Goal: Find specific page/section: Find specific page/section

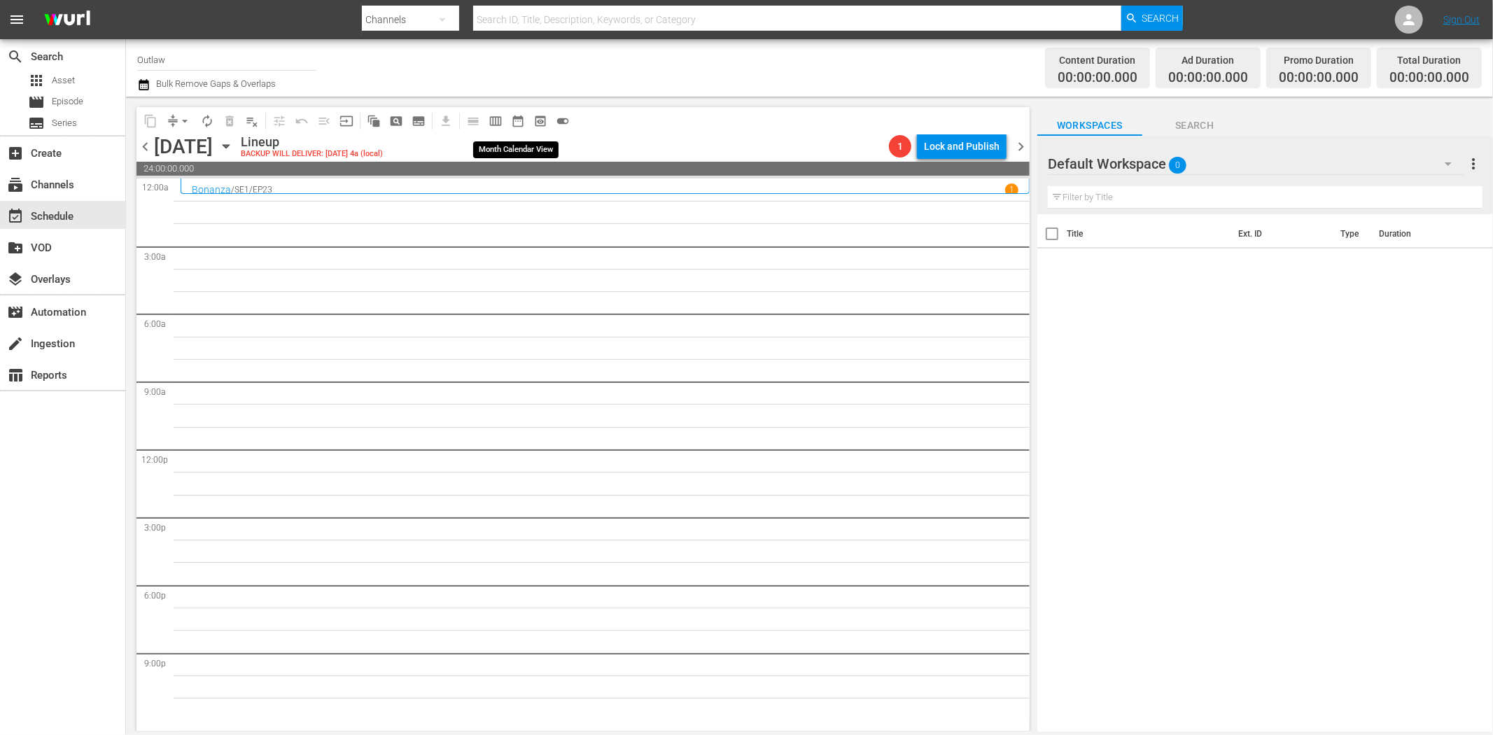
click at [519, 117] on span "date_range_outlined" at bounding box center [518, 121] width 14 height 14
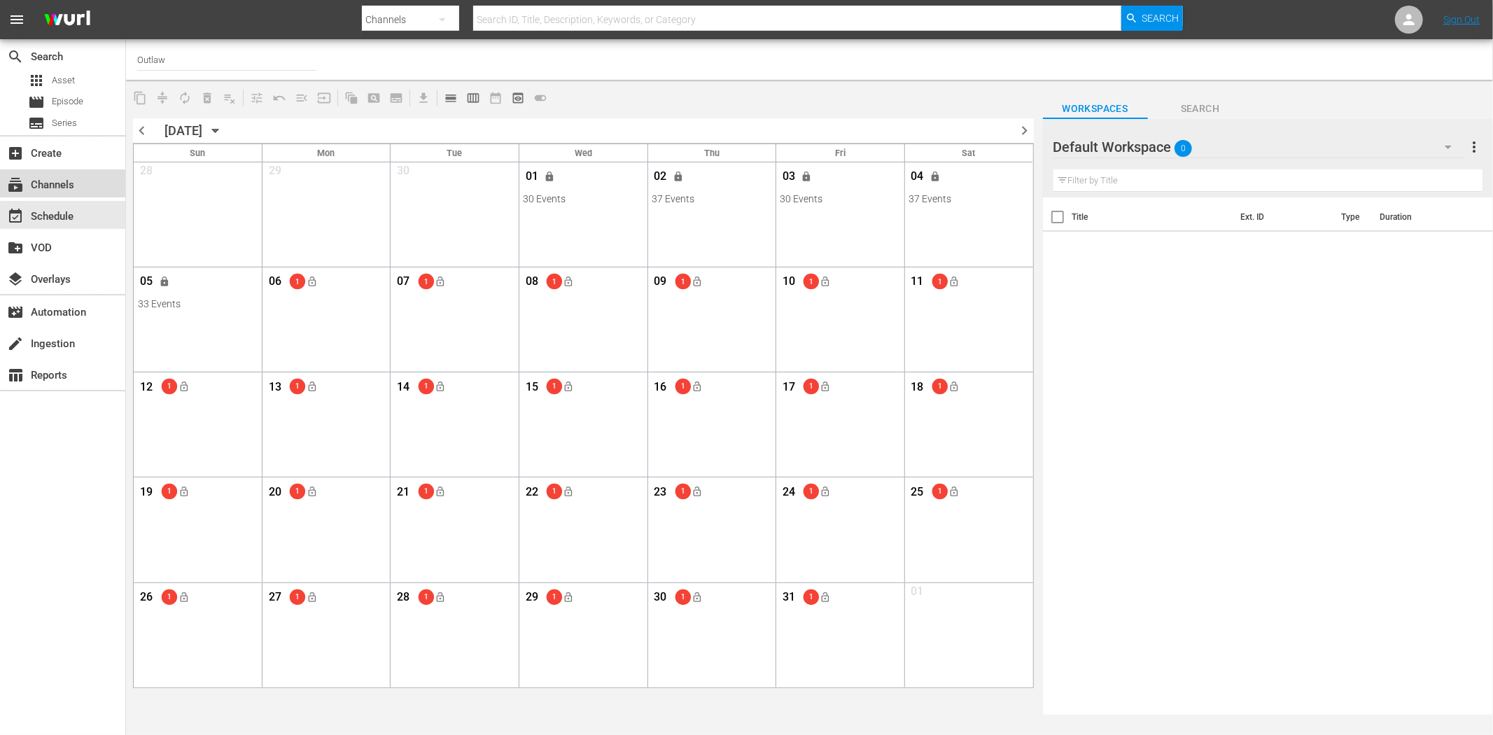
click at [80, 178] on div "subscriptions Channels" at bounding box center [62, 183] width 125 height 28
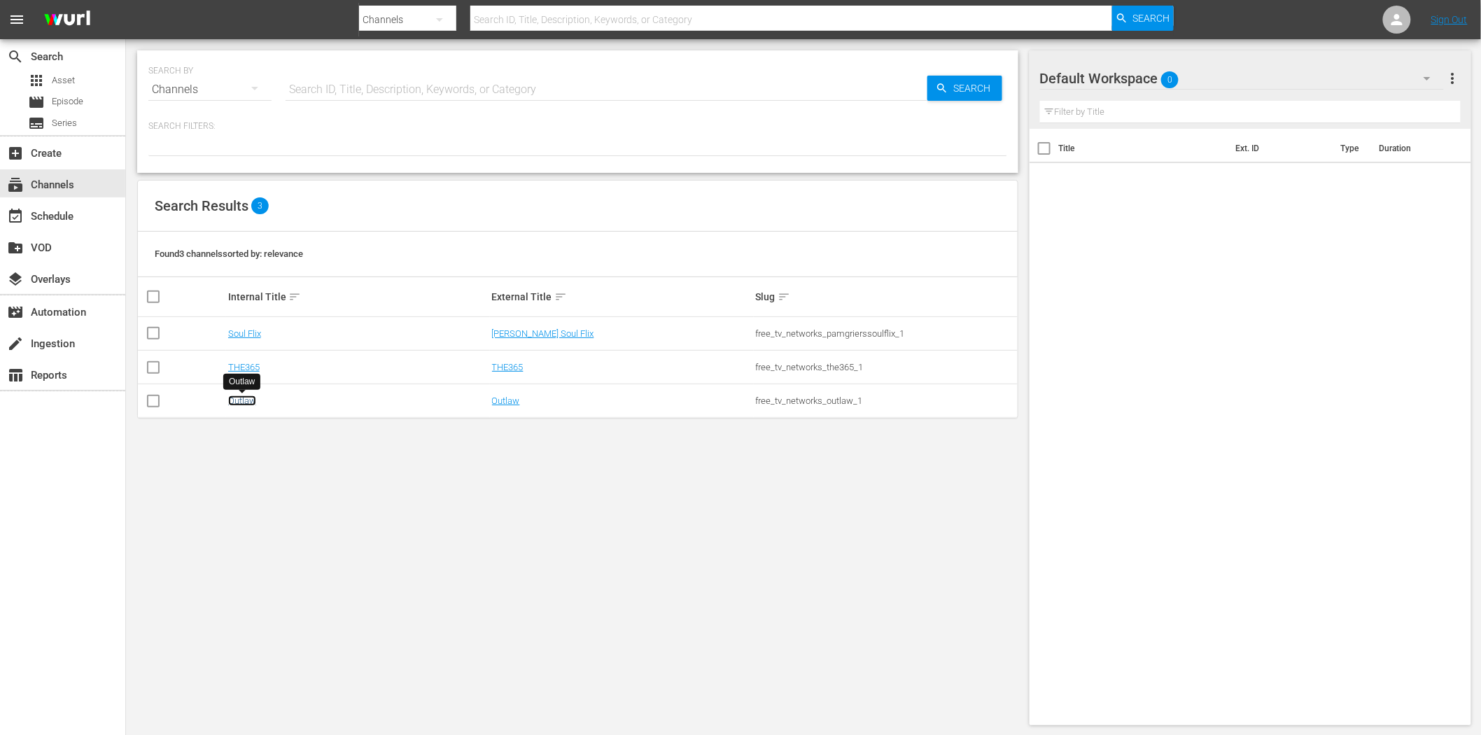
click at [239, 399] on link "Outlaw" at bounding box center [242, 400] width 28 height 10
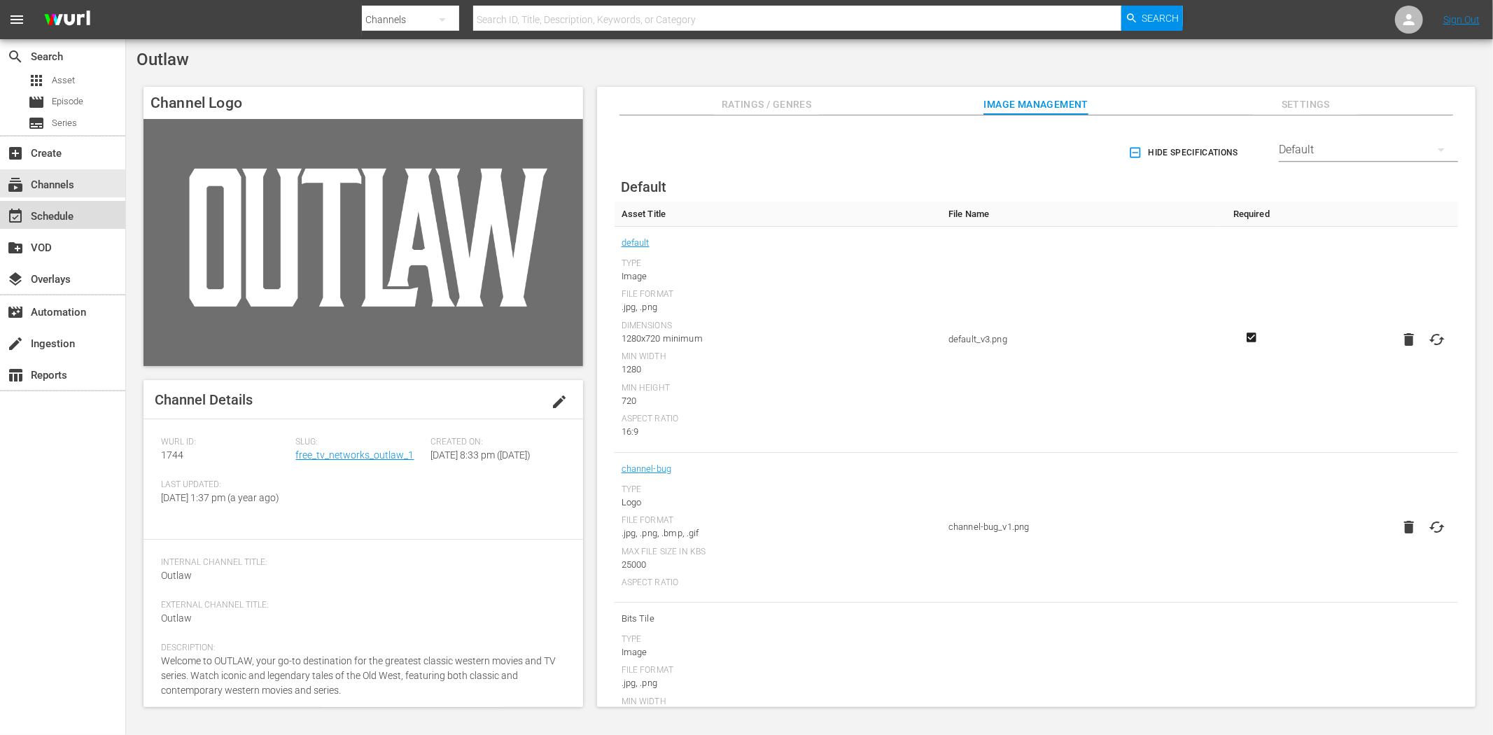
click at [70, 209] on div "event_available Schedule" at bounding box center [39, 214] width 78 height 13
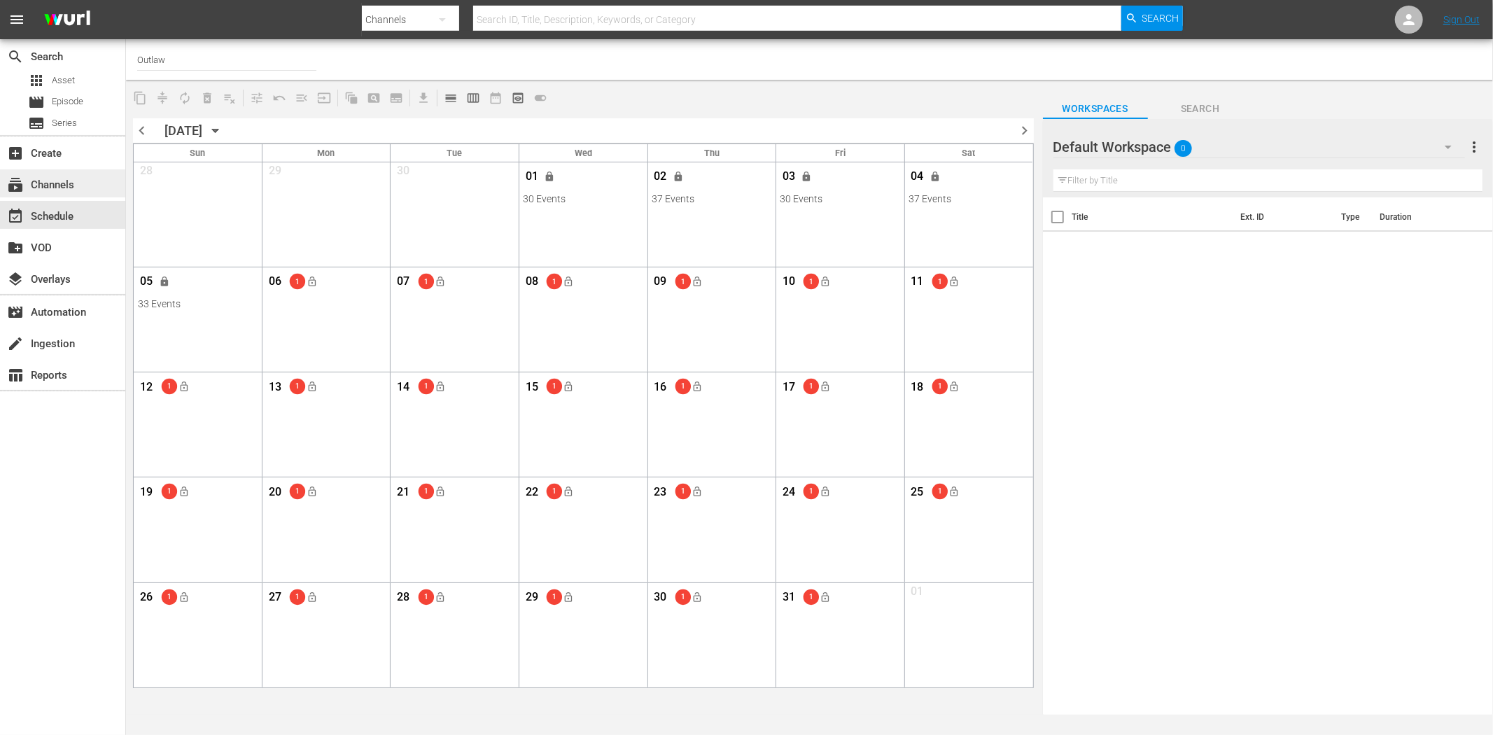
click at [69, 197] on div "subscriptions Channels" at bounding box center [62, 183] width 125 height 28
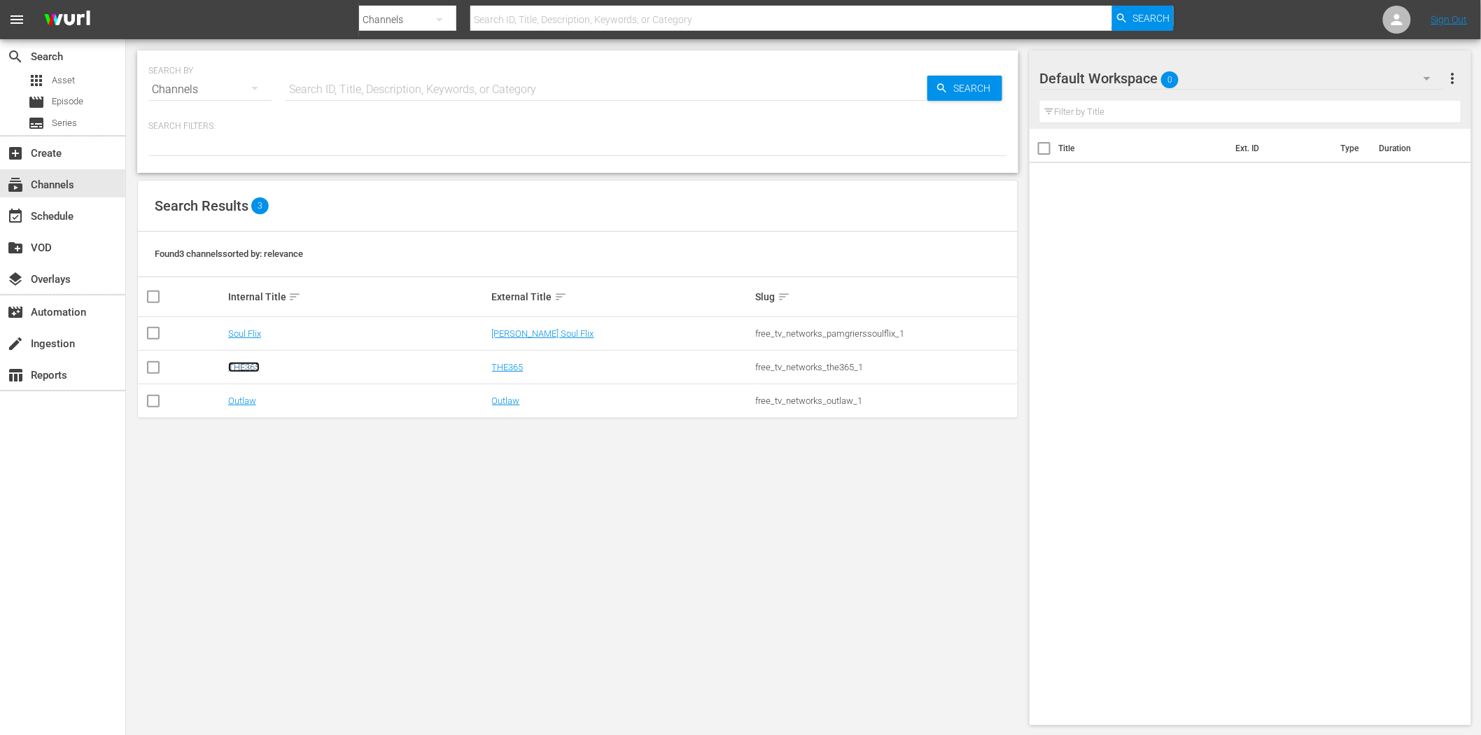
click at [234, 365] on link "THE365" at bounding box center [243, 367] width 31 height 10
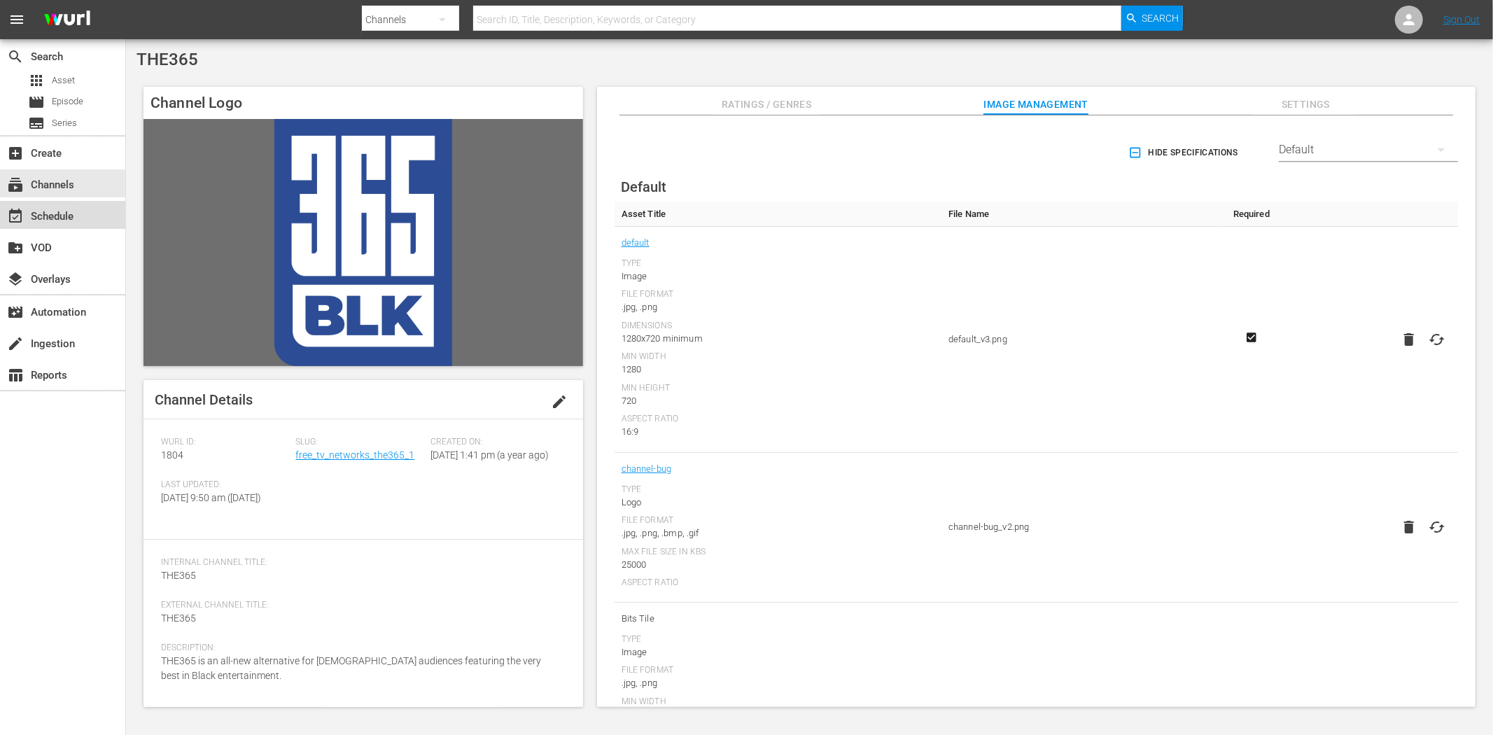
click at [77, 213] on div "event_available Schedule" at bounding box center [39, 214] width 78 height 13
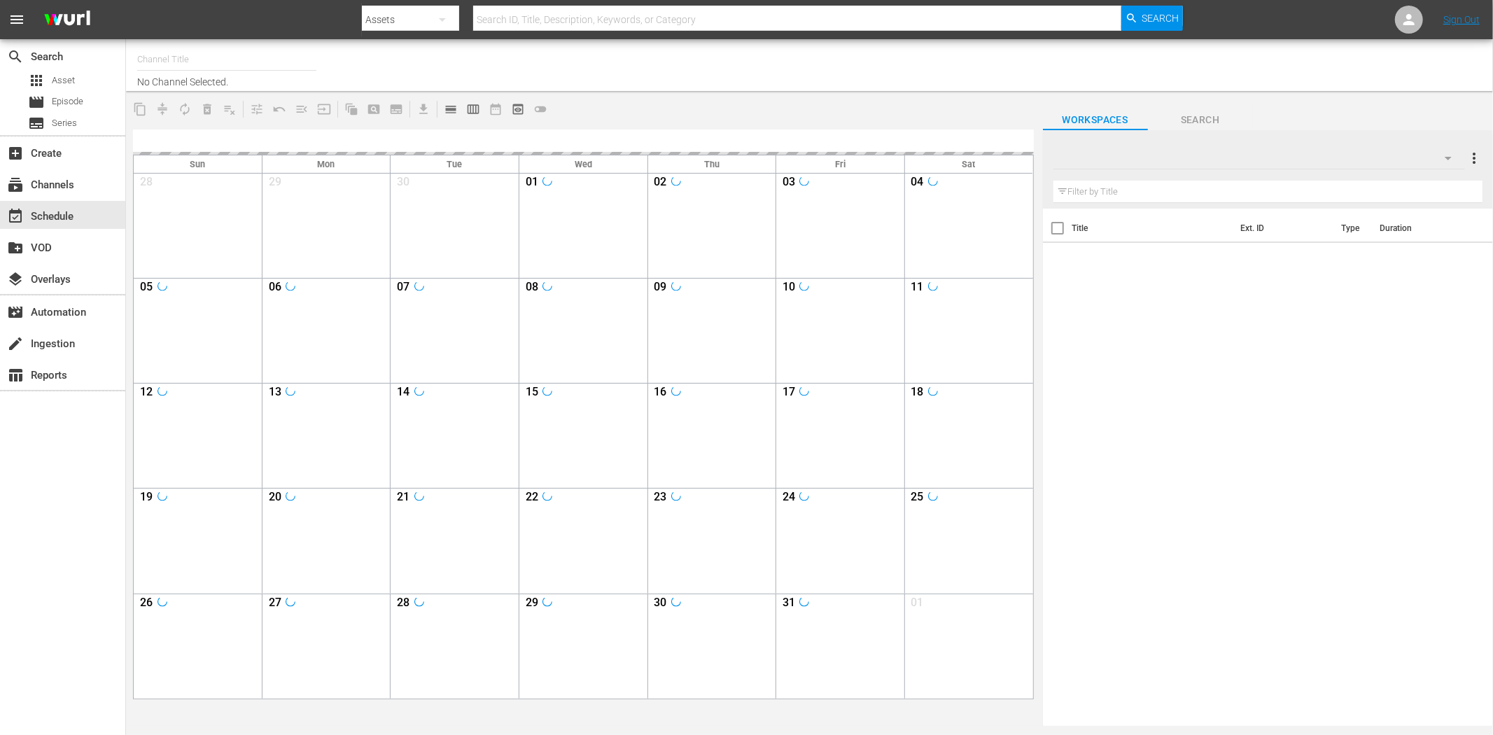
type input "THE365 (1804)"
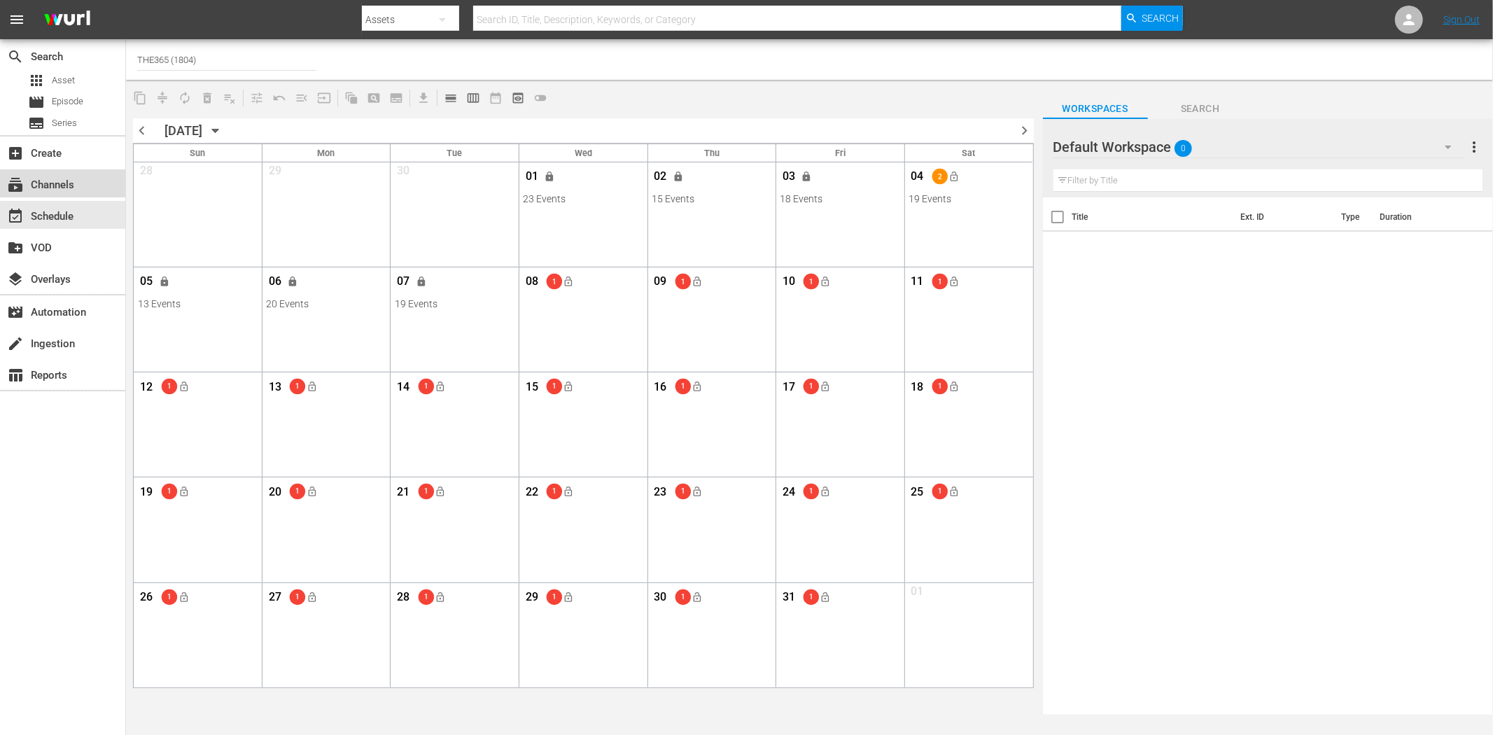
click at [67, 187] on div "subscriptions Channels" at bounding box center [39, 182] width 78 height 13
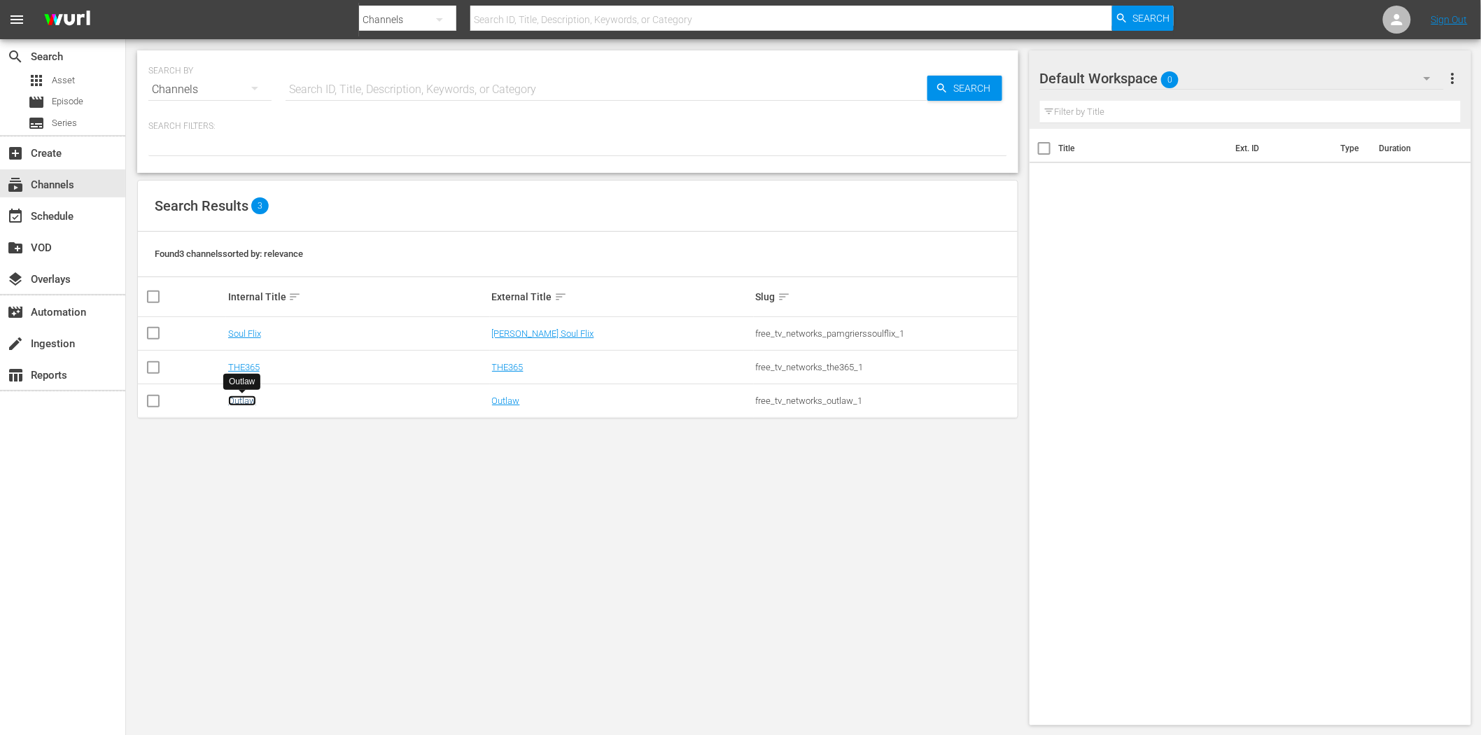
click at [232, 401] on link "Outlaw" at bounding box center [242, 400] width 28 height 10
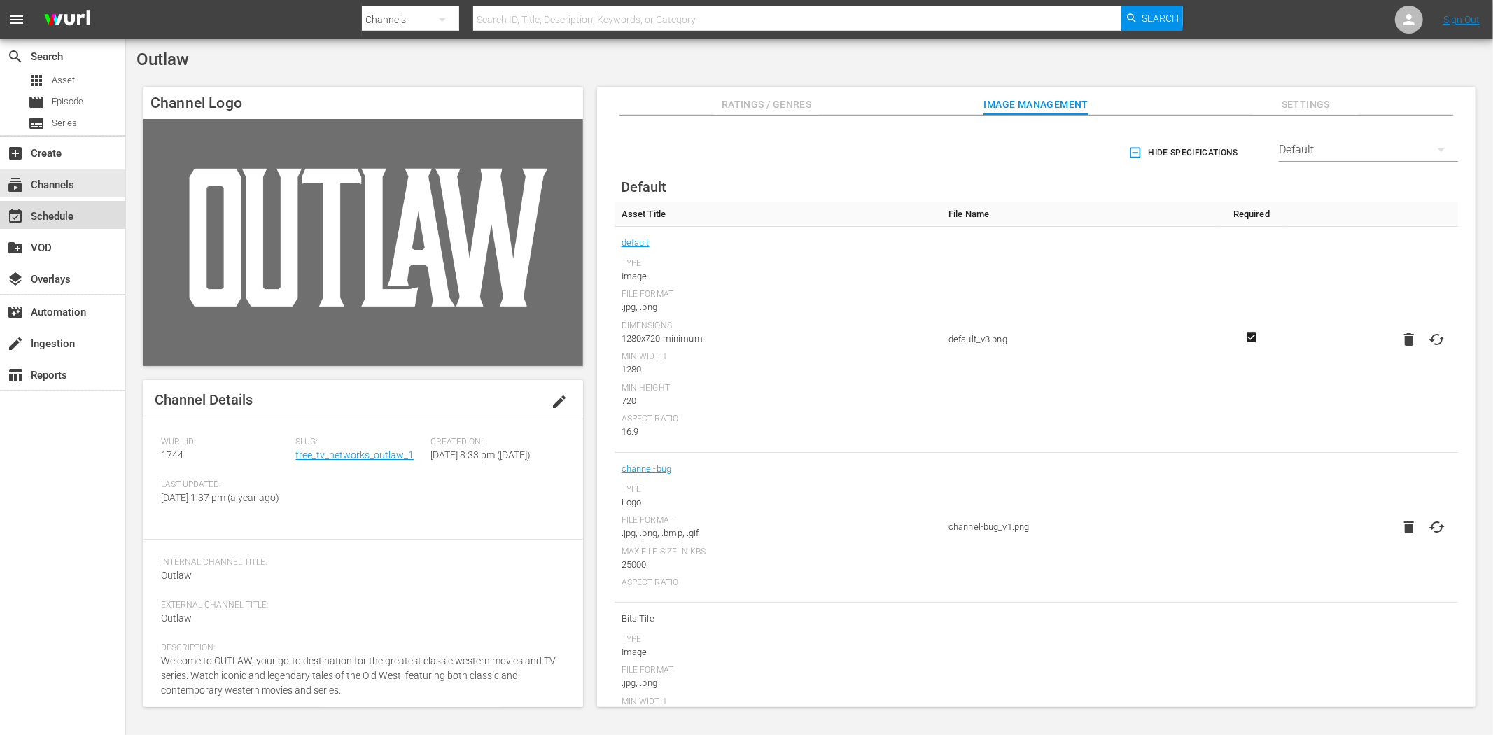
click at [52, 208] on div "event_available Schedule" at bounding box center [39, 214] width 78 height 13
